Goal: Obtain resource: Obtain resource

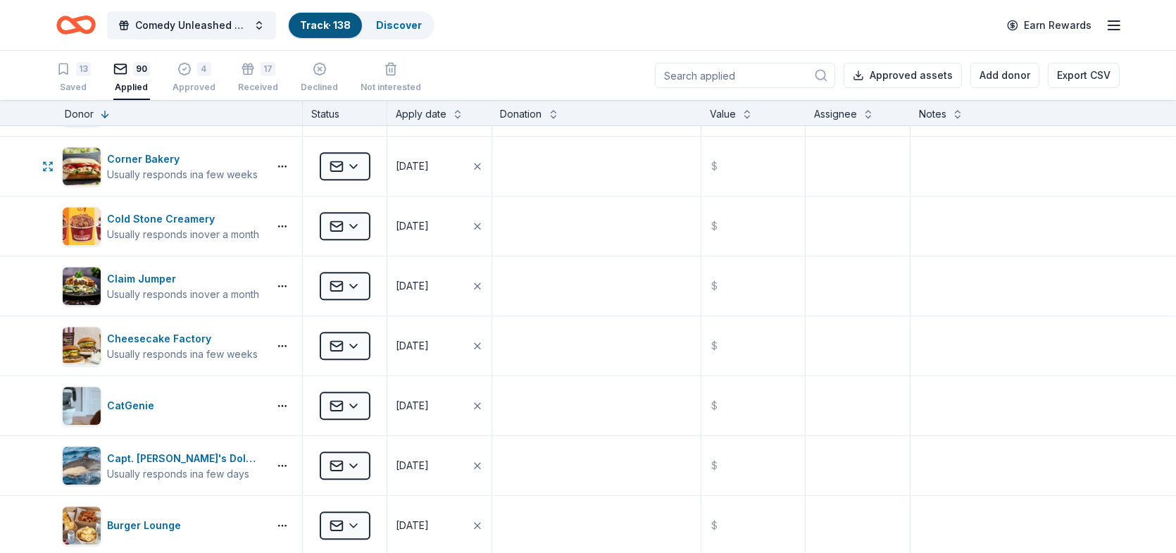
scroll to position [4438, 0]
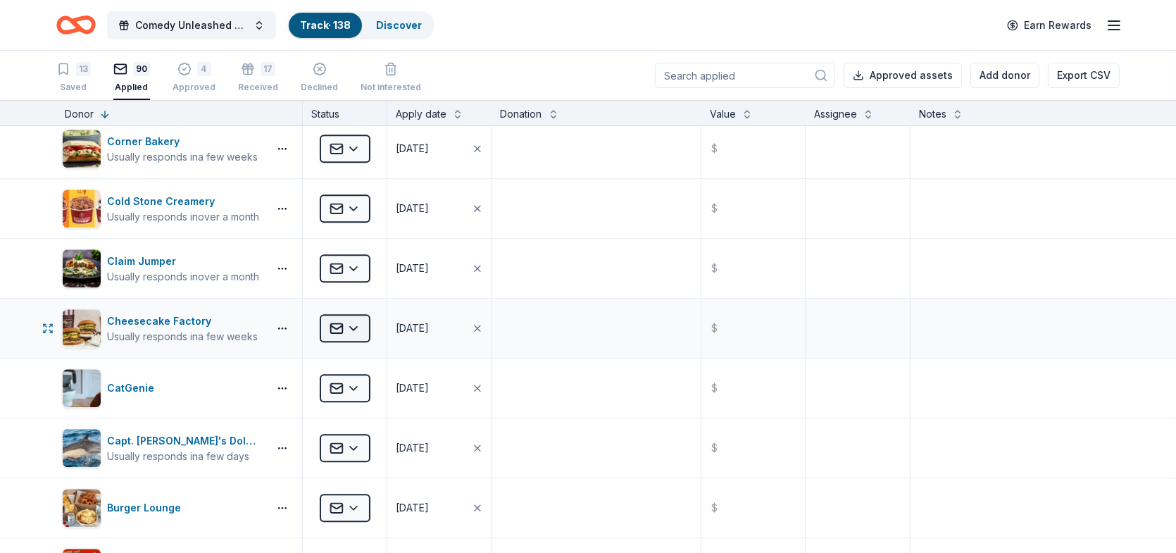
click at [355, 319] on html "Comedy Unleashed 2025 Track · 138 Discover Earn Rewards 13 Saved 90 Applied 4 A…" at bounding box center [588, 276] width 1176 height 553
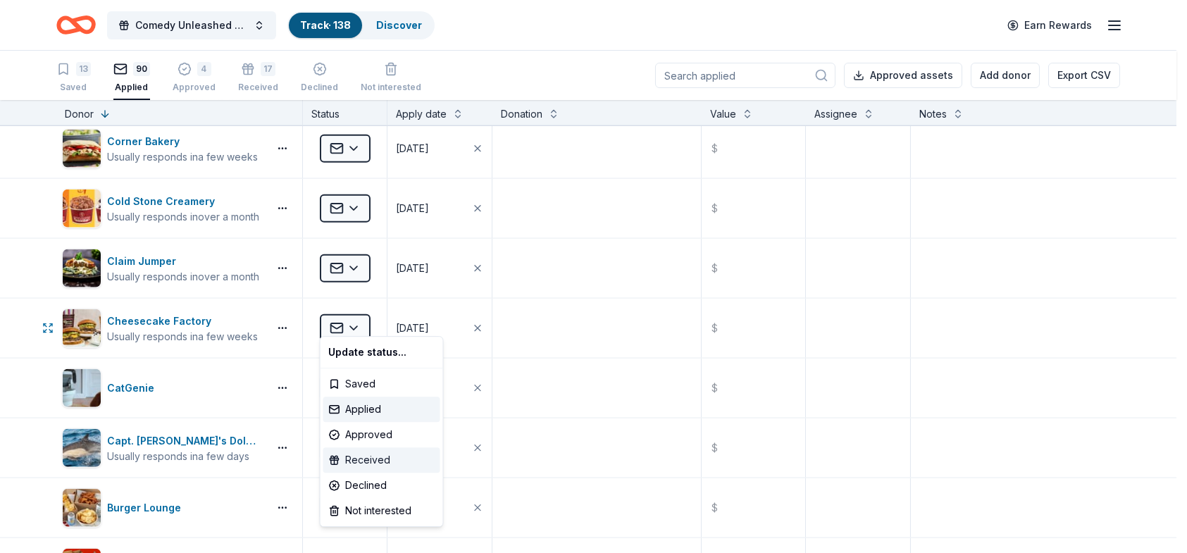
click at [383, 463] on div "Received" at bounding box center [381, 459] width 117 height 25
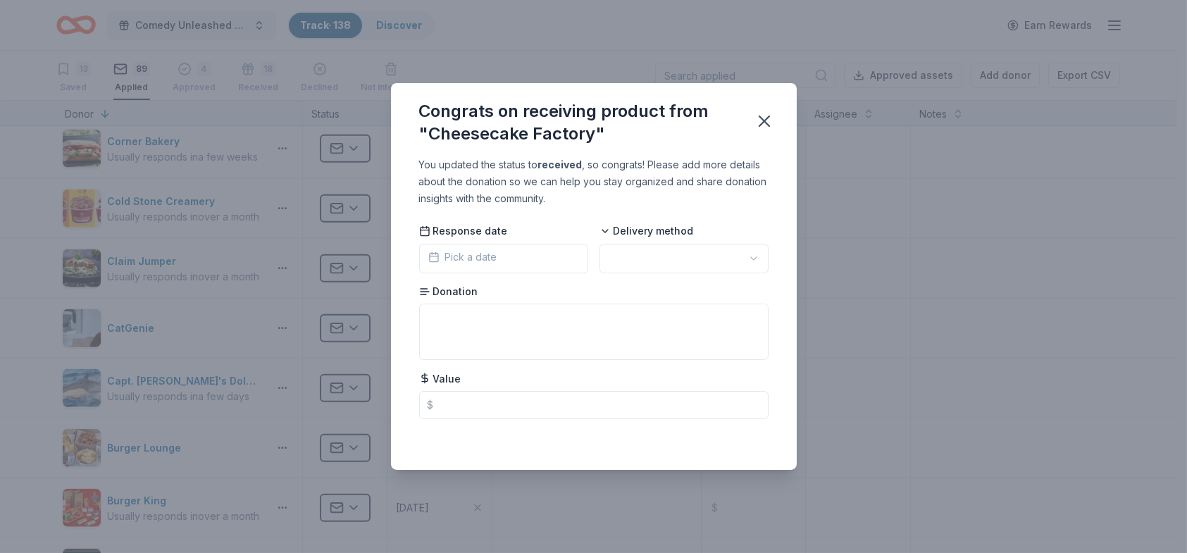
click at [757, 254] on html "Comedy Unleashed 2025 Track · 138 Discover Earn Rewards 13 Saved 89 Applied 4 A…" at bounding box center [593, 276] width 1187 height 553
click at [541, 311] on textarea at bounding box center [593, 332] width 349 height 56
type textarea "Gift Card"
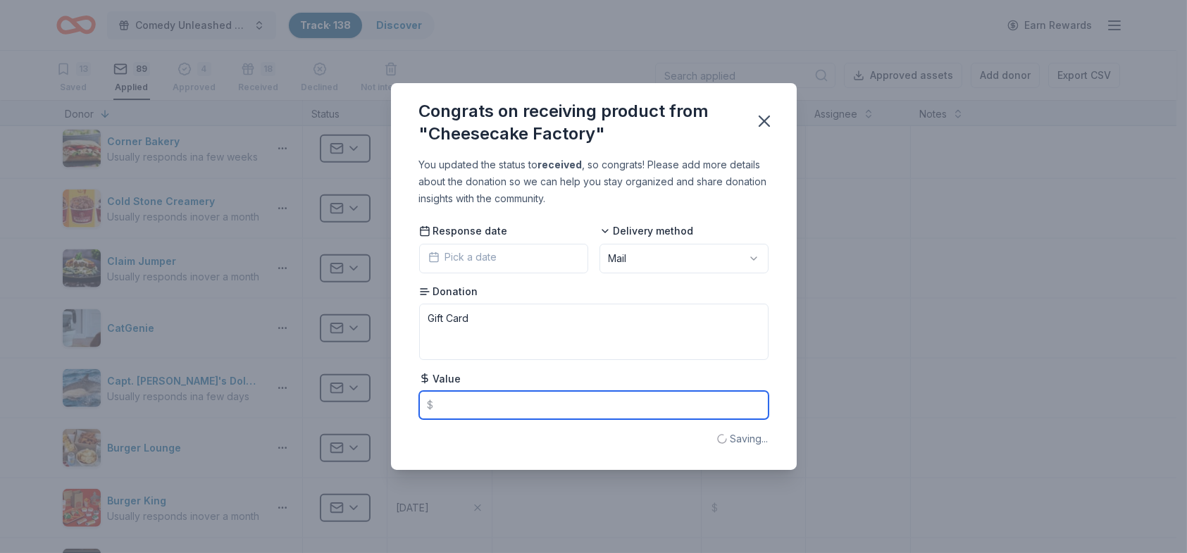
click at [534, 407] on input "text" at bounding box center [593, 405] width 349 height 28
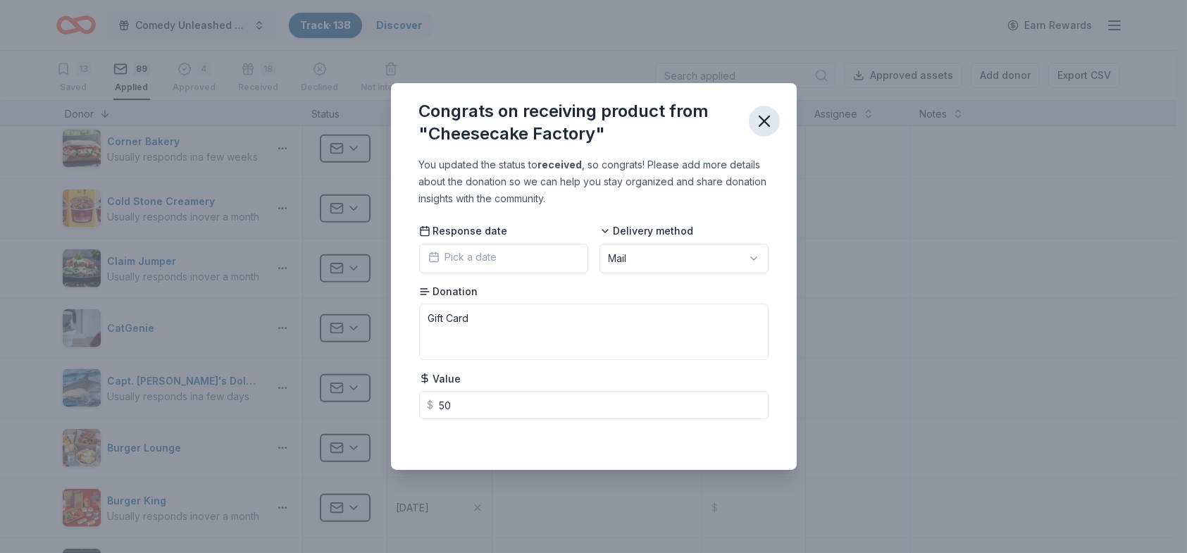
type input "50.00"
click at [768, 120] on icon "button" at bounding box center [764, 121] width 20 height 20
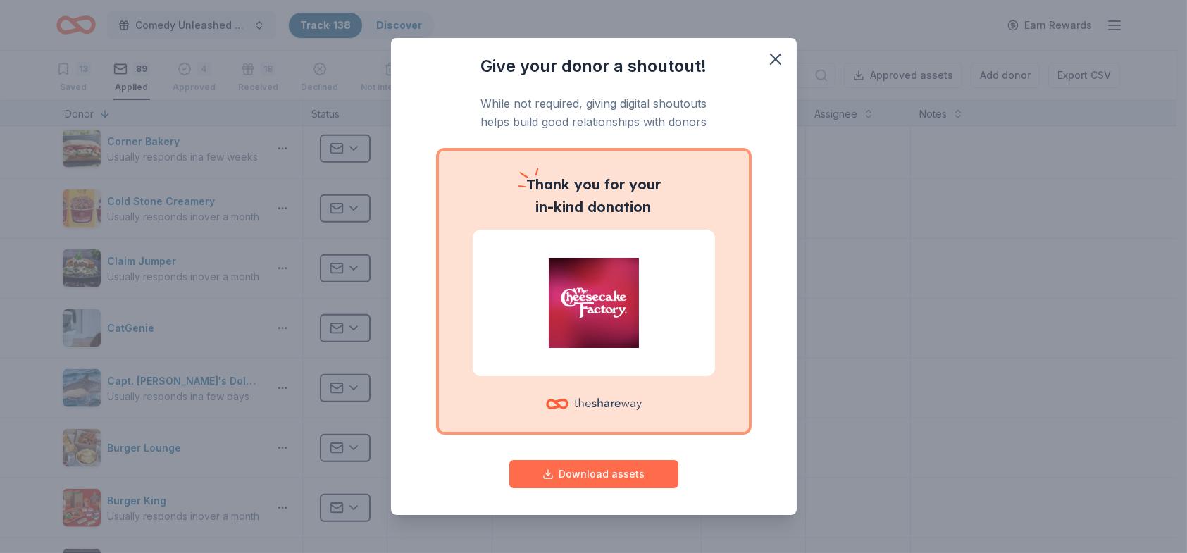
click at [622, 473] on button "Download assets" at bounding box center [593, 474] width 169 height 28
click at [771, 56] on icon "button" at bounding box center [776, 59] width 10 height 10
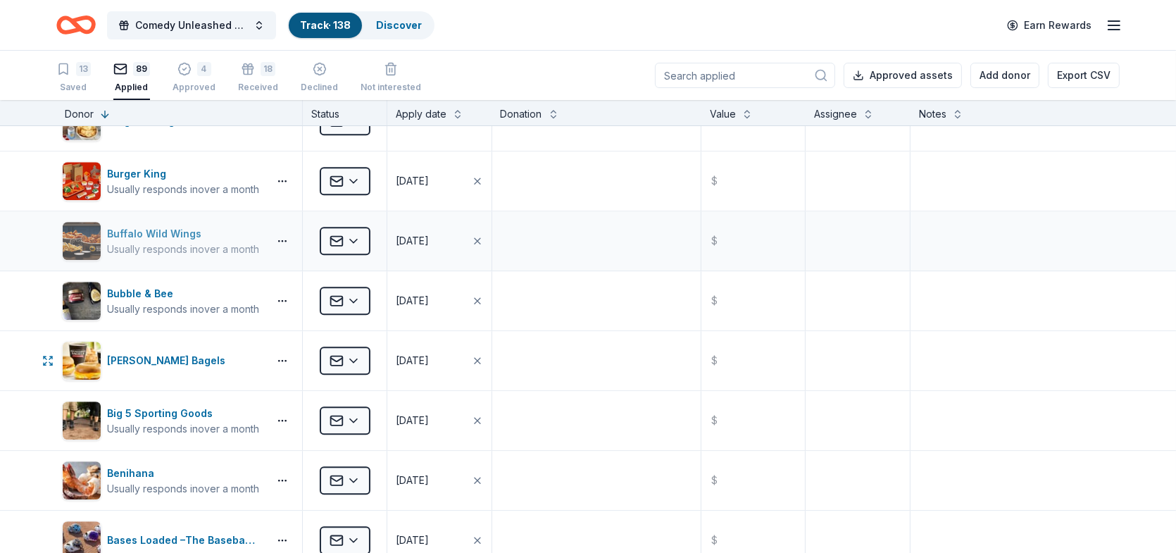
scroll to position [4790, 0]
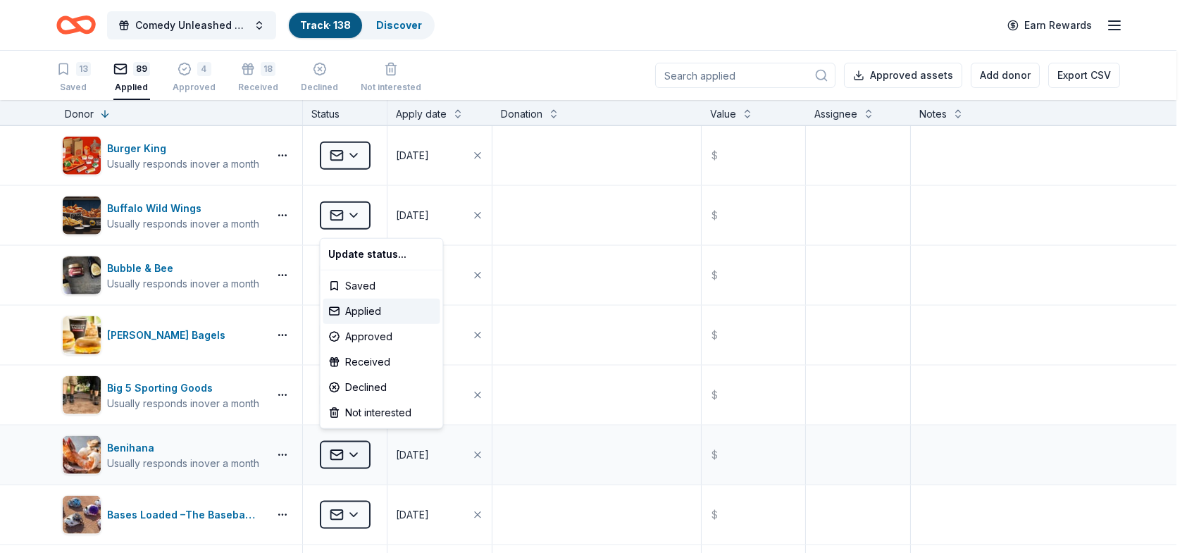
click at [357, 440] on html "Comedy Unleashed 2025 Track · 138 Discover Earn Rewards 13 Saved 89 Applied 4 A…" at bounding box center [593, 276] width 1187 height 553
click at [371, 366] on div "Received" at bounding box center [381, 361] width 117 height 25
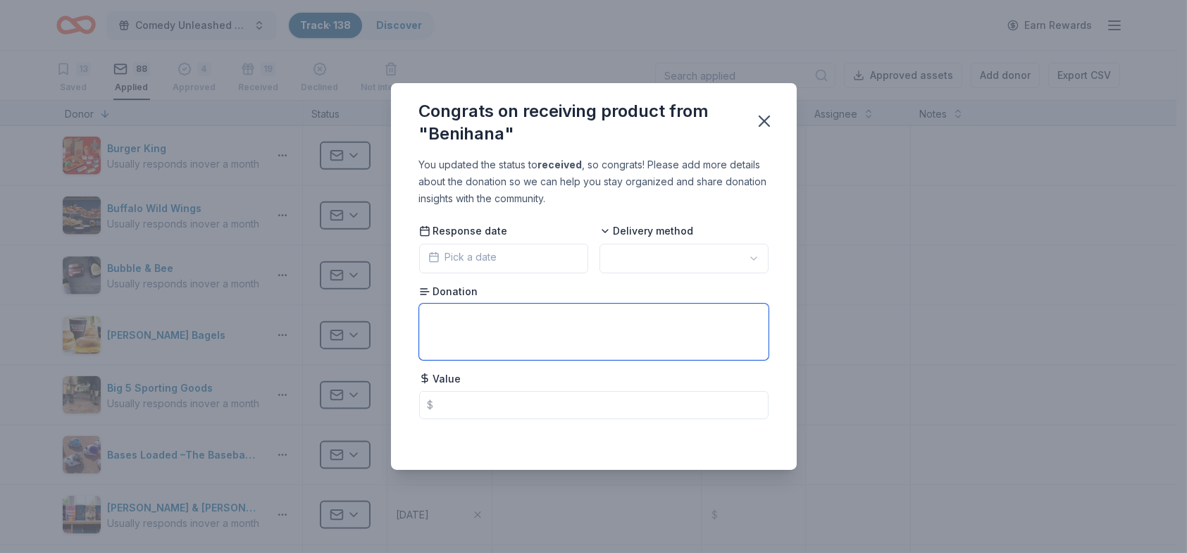
click at [514, 323] on textarea at bounding box center [593, 332] width 349 height 56
click at [756, 258] on html "Comedy Unleashed 2025 Track · 138 Discover Earn Rewards 13 Saved 88 Applied 4 A…" at bounding box center [593, 276] width 1187 height 553
click at [654, 319] on textarea at bounding box center [593, 332] width 349 height 56
type textarea "Gift Card"
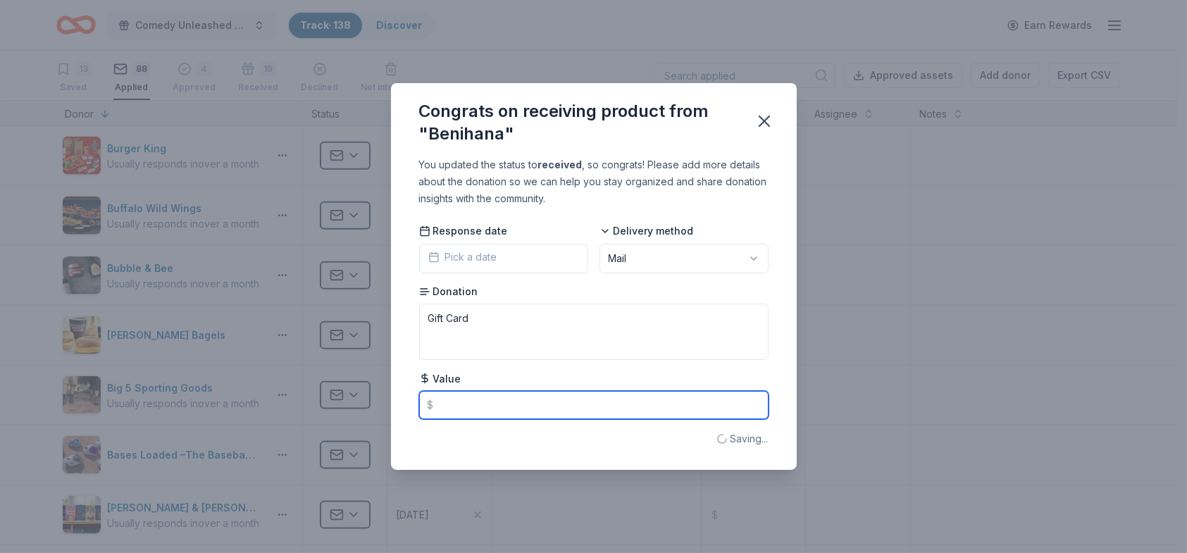
click at [639, 408] on input "text" at bounding box center [593, 405] width 349 height 28
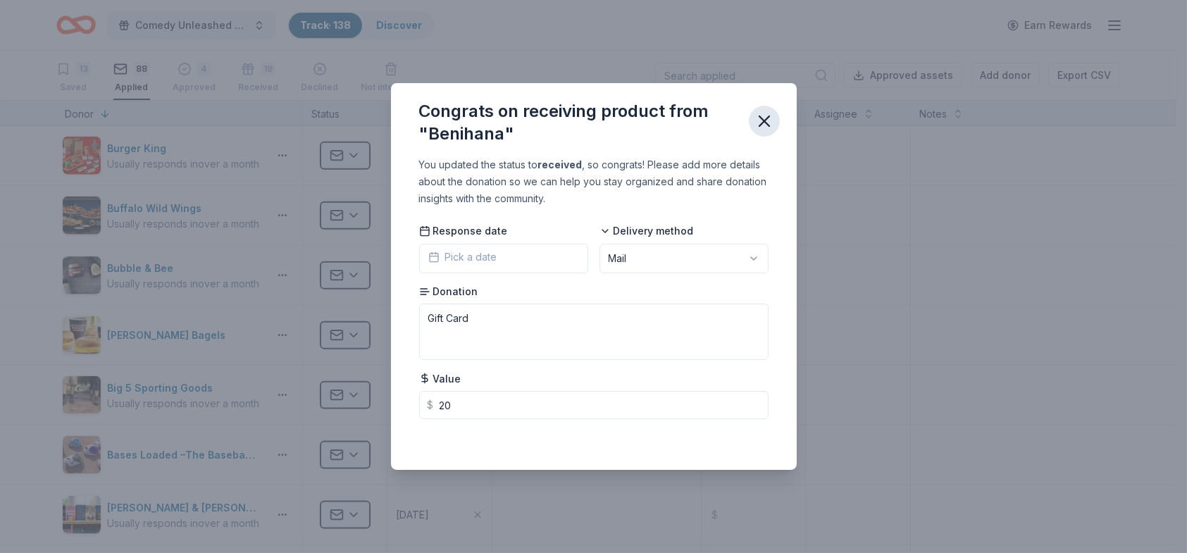
type input "20.00"
click at [764, 123] on icon "button" at bounding box center [764, 121] width 20 height 20
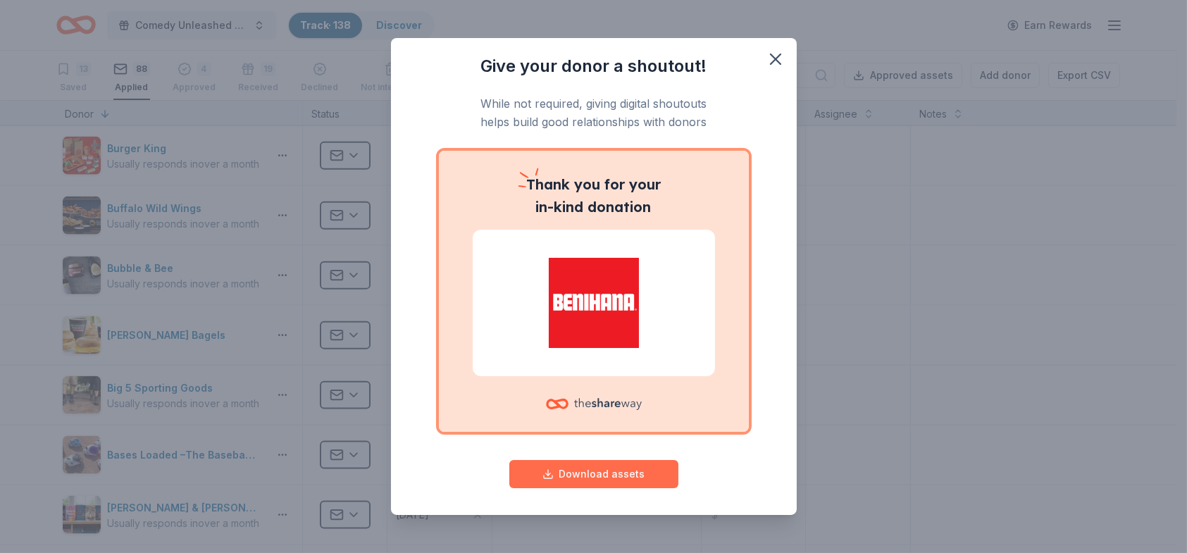
click at [613, 478] on button "Download assets" at bounding box center [593, 474] width 169 height 28
drag, startPoint x: 766, startPoint y: 56, endPoint x: 793, endPoint y: 156, distance: 103.7
click at [766, 56] on icon "button" at bounding box center [776, 59] width 20 height 20
